Goal: Information Seeking & Learning: Find specific page/section

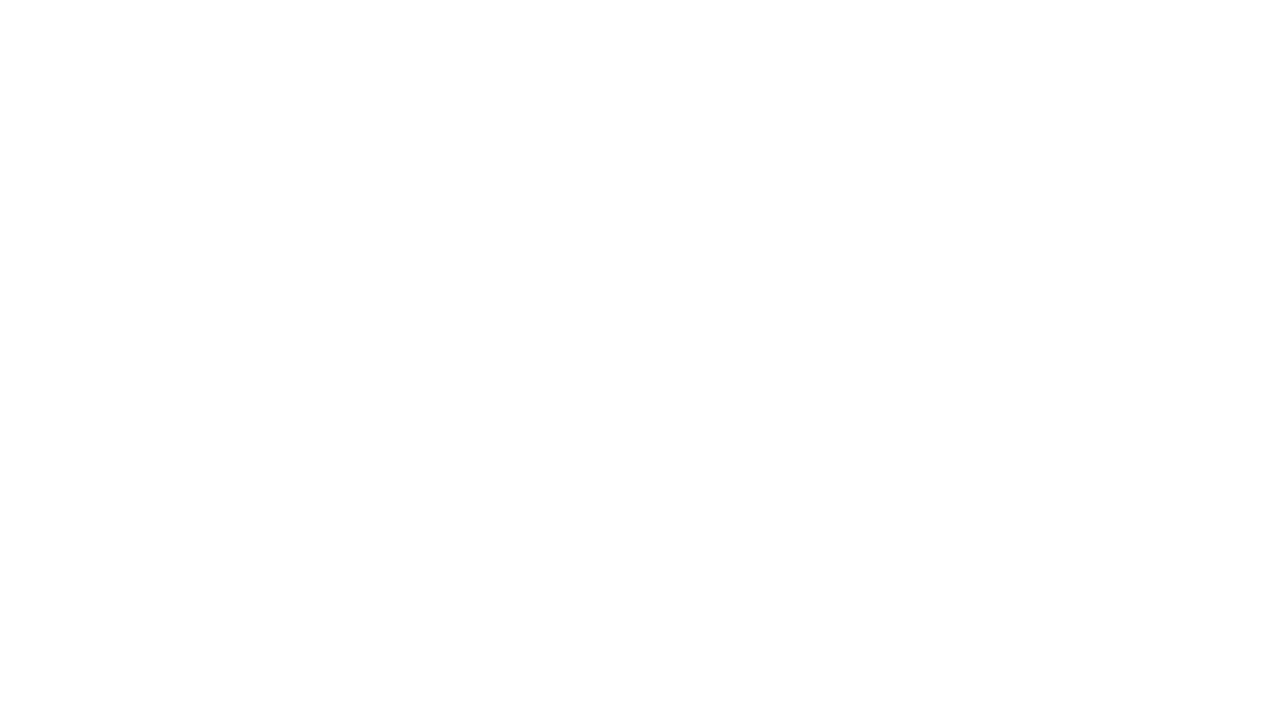
click at [835, 7] on html at bounding box center [631, 3] width 1262 height 7
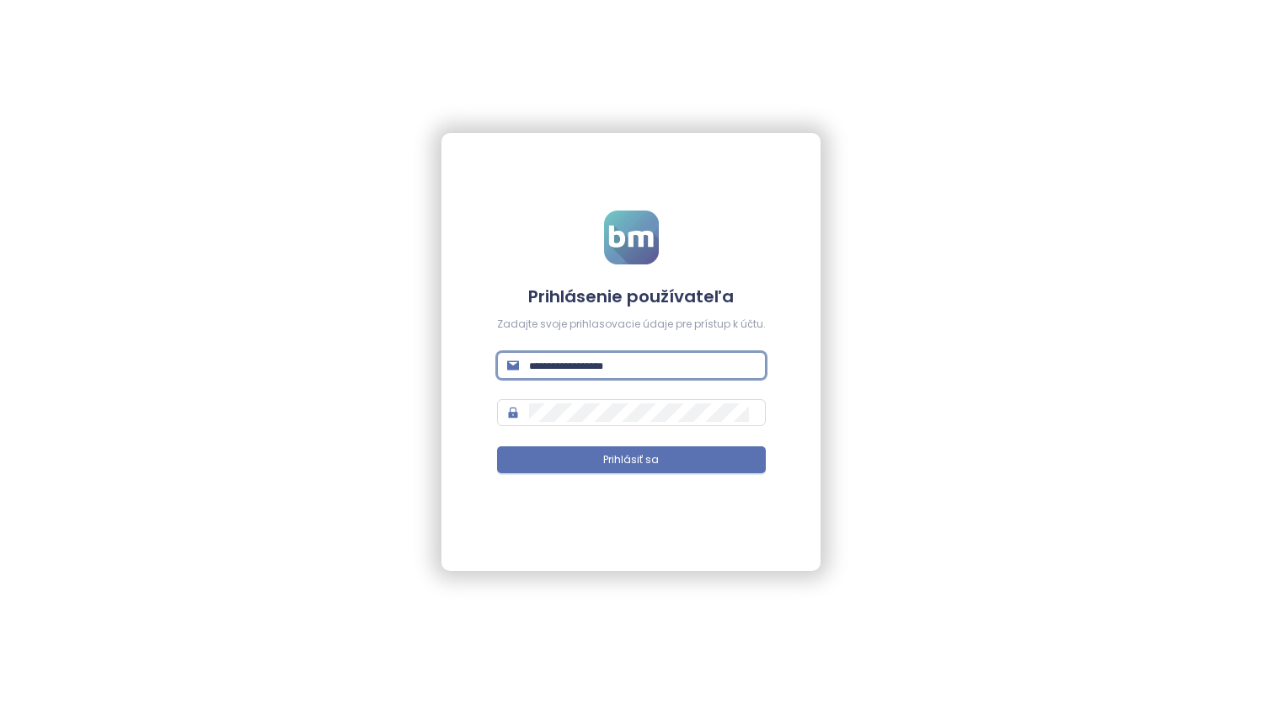
click at [649, 365] on input "text" at bounding box center [642, 365] width 227 height 19
type input "**********"
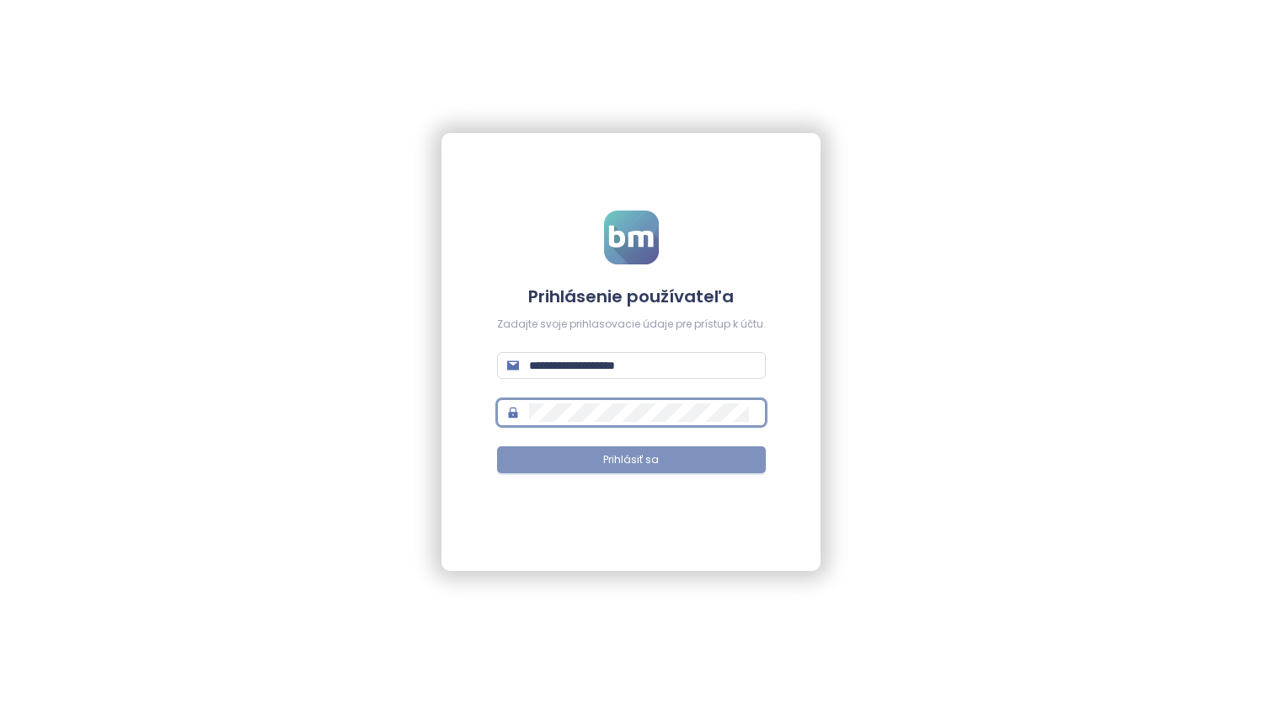
click at [573, 452] on button "Prihlásiť sa" at bounding box center [631, 459] width 269 height 27
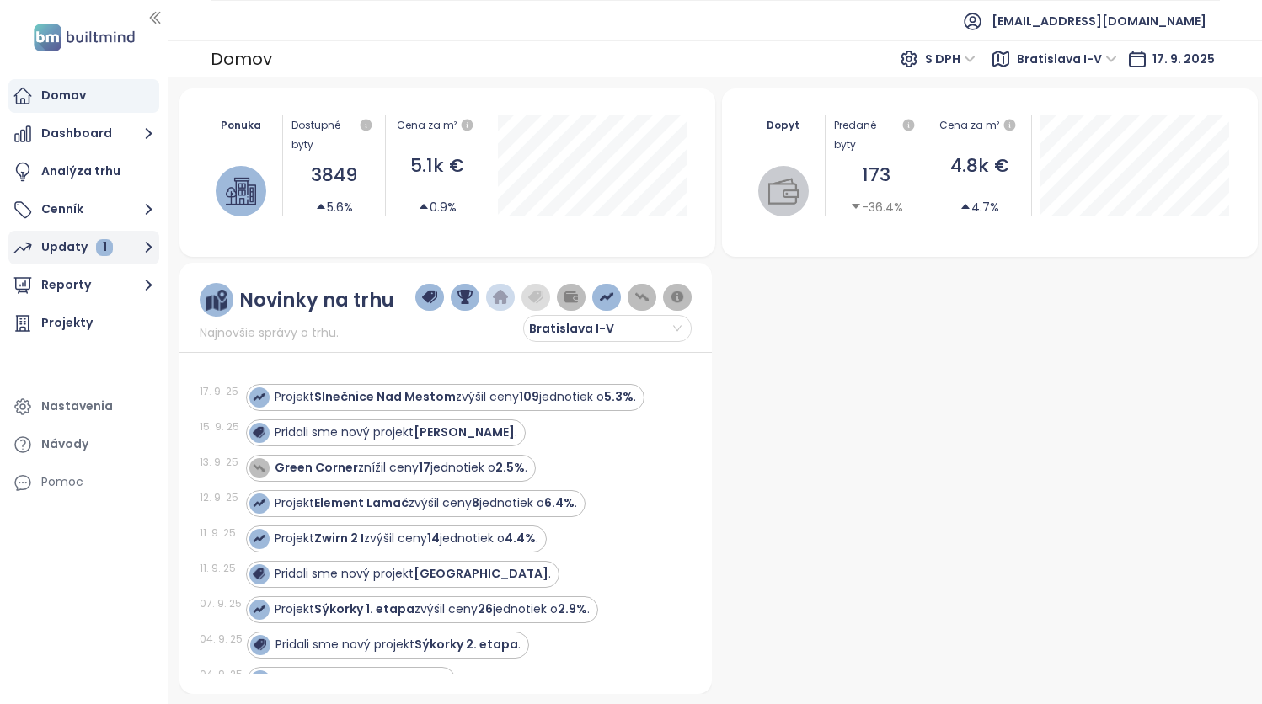
click at [67, 246] on div "Updaty 1" at bounding box center [77, 247] width 72 height 21
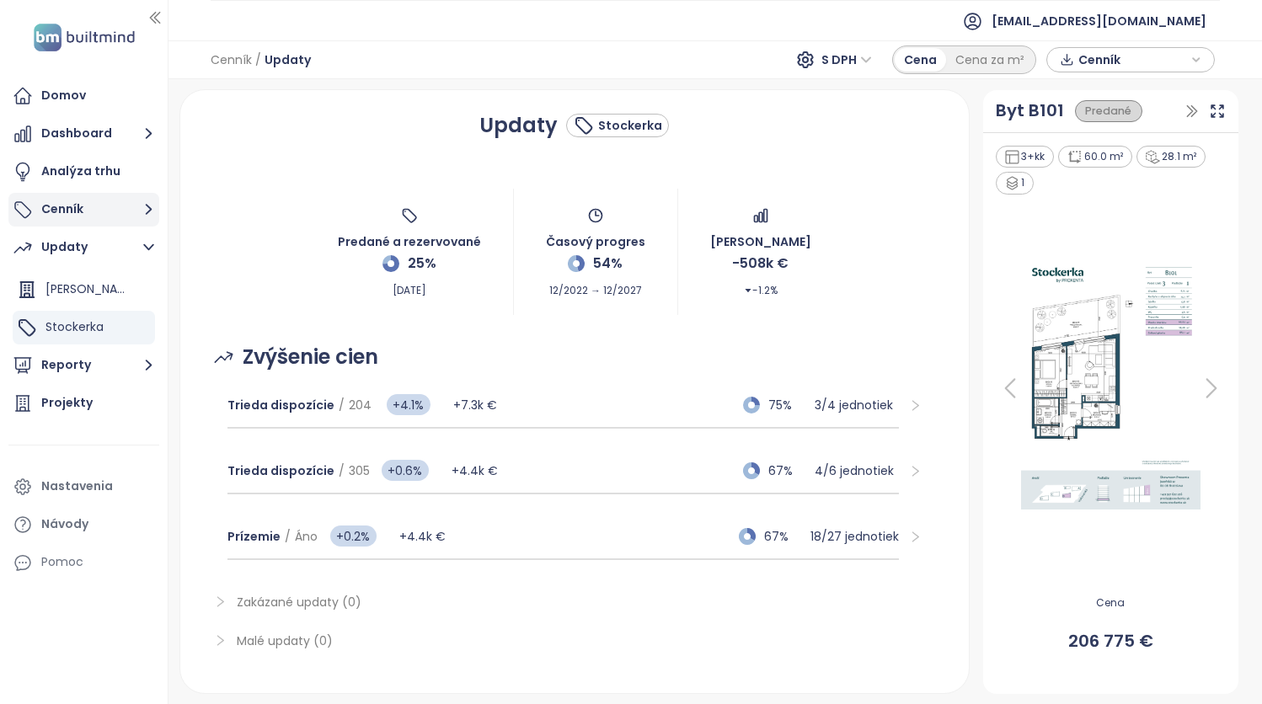
click at [66, 206] on button "Cenník" at bounding box center [83, 210] width 151 height 34
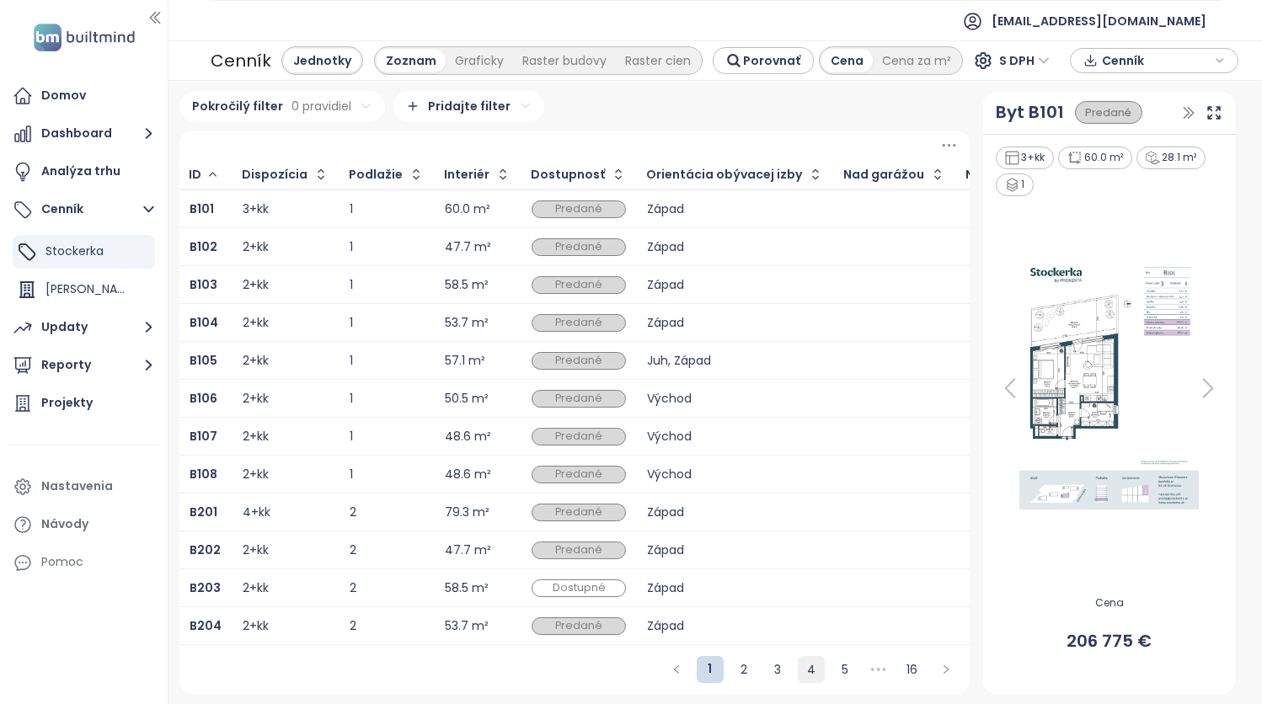
click at [804, 680] on link "4" at bounding box center [811, 669] width 25 height 25
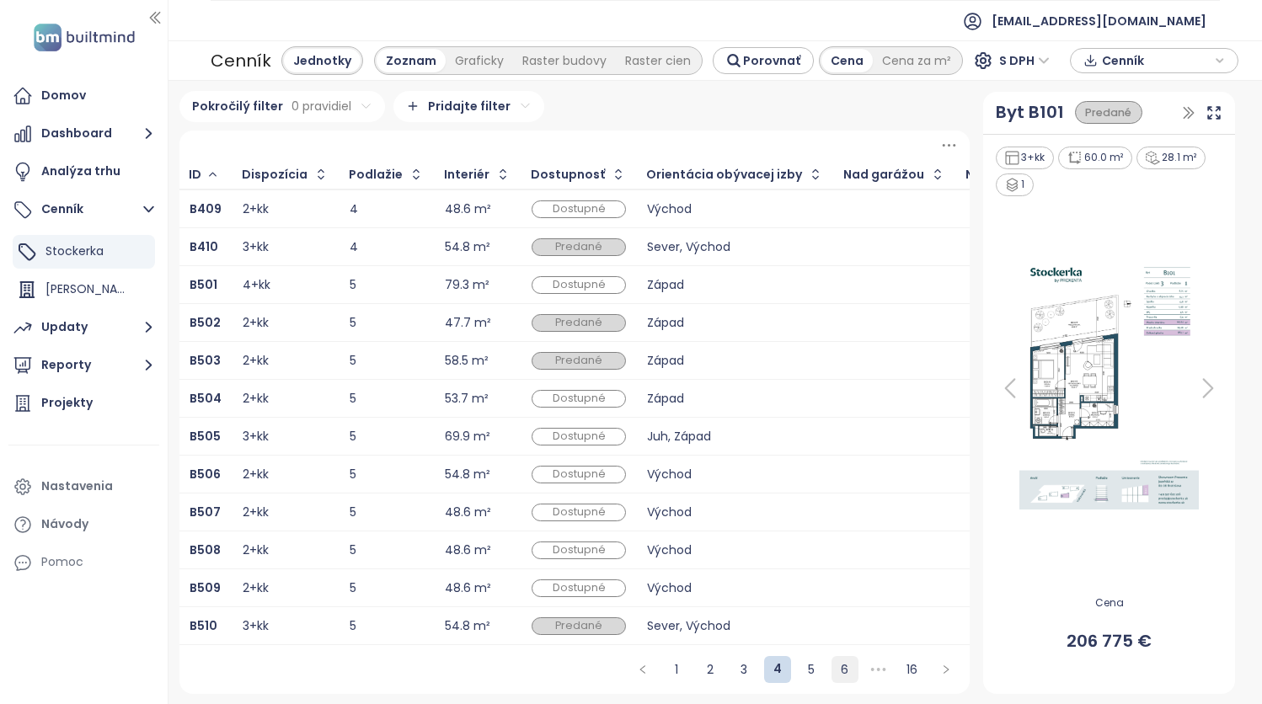
click at [832, 682] on link "6" at bounding box center [844, 669] width 25 height 25
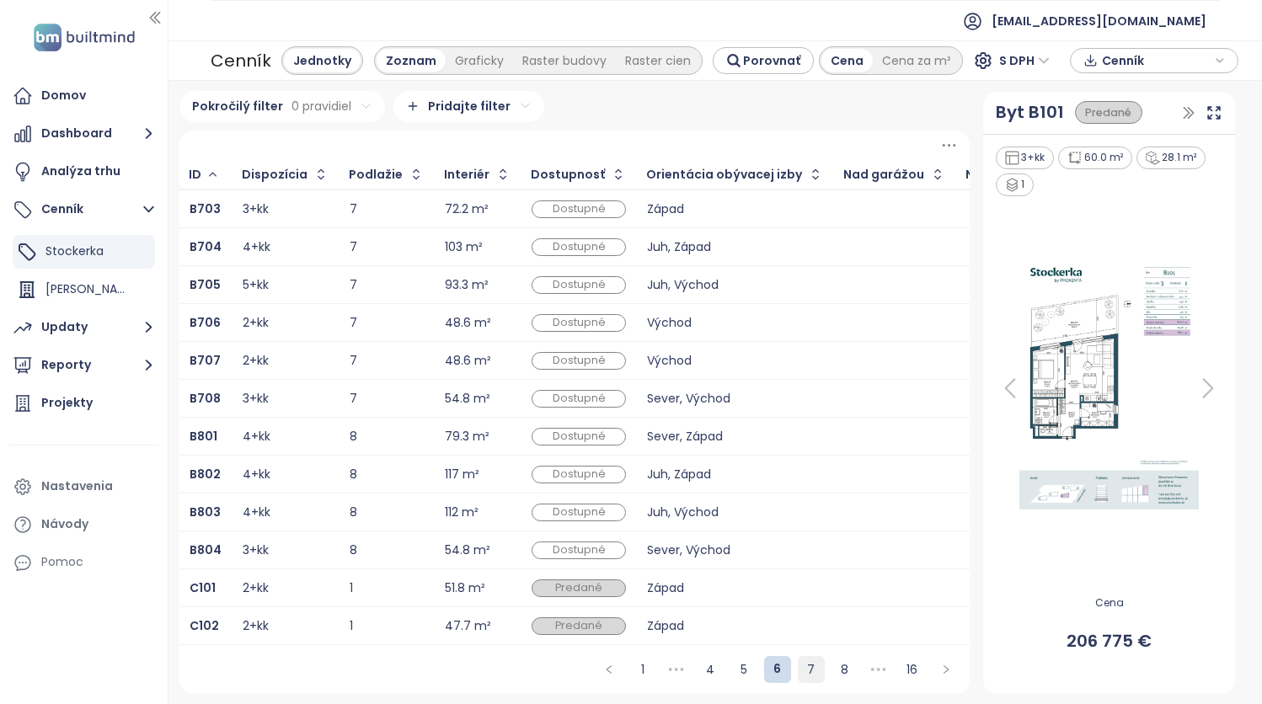
click at [804, 682] on link "7" at bounding box center [811, 669] width 25 height 25
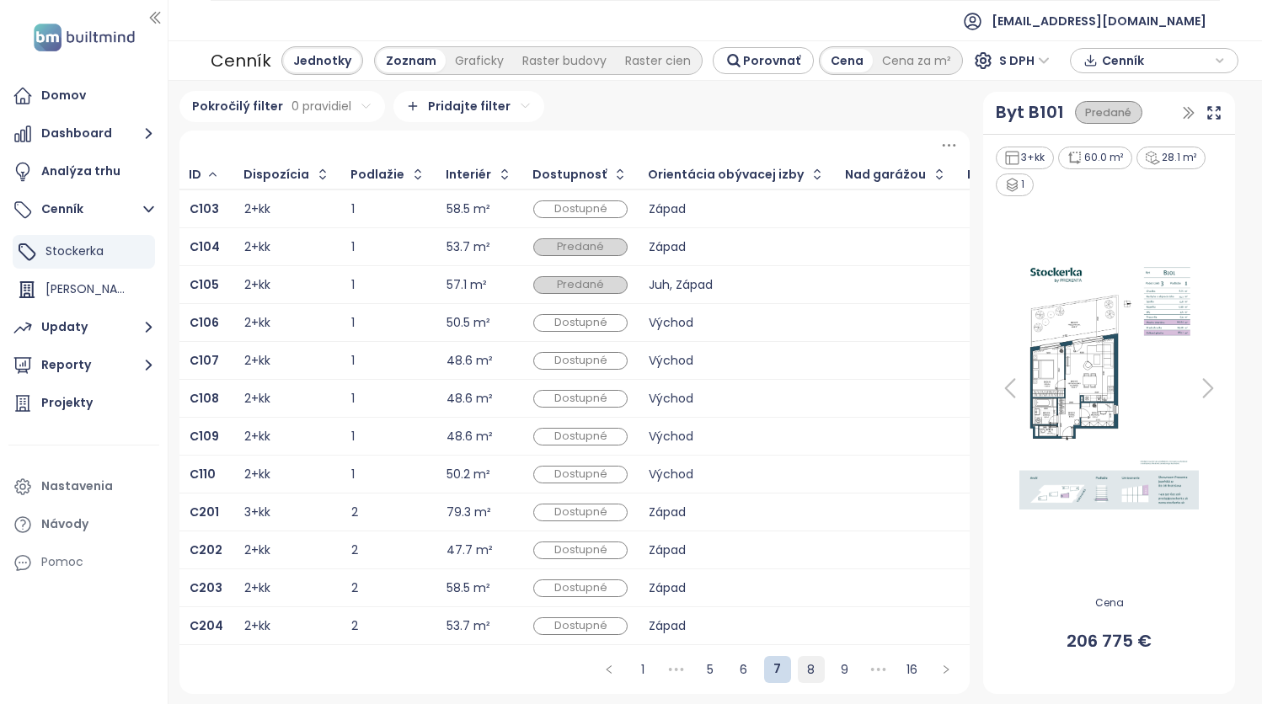
click at [806, 676] on link "8" at bounding box center [811, 669] width 25 height 25
click at [460, 393] on div "54.8 m²" at bounding box center [468, 398] width 45 height 11
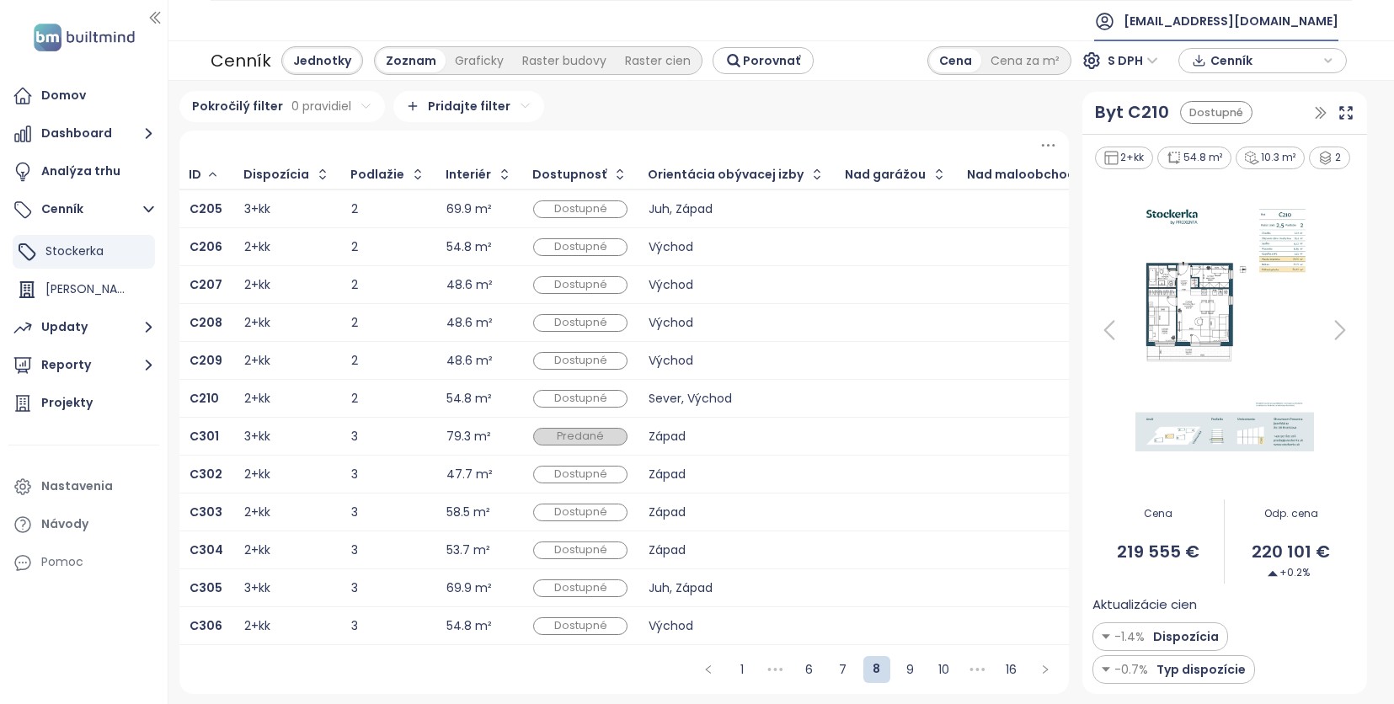
click at [1261, 21] on span "proxenta@proxenta.sk" at bounding box center [1231, 21] width 215 height 40
click at [1220, 67] on span "Odhlásiť sa" at bounding box center [1221, 68] width 67 height 17
